Goal: Task Accomplishment & Management: Manage account settings

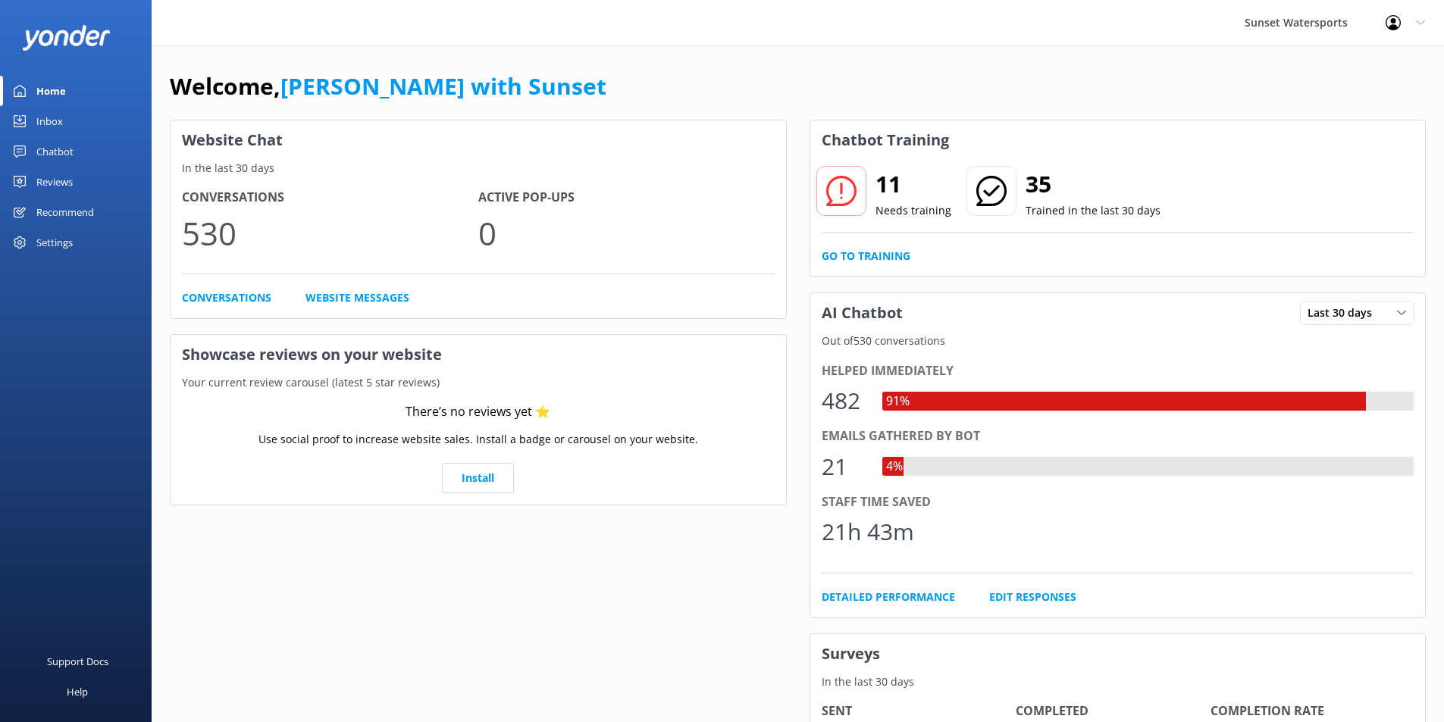
click at [58, 122] on div "Inbox" at bounding box center [49, 121] width 27 height 30
